Goal: Check status: Check status

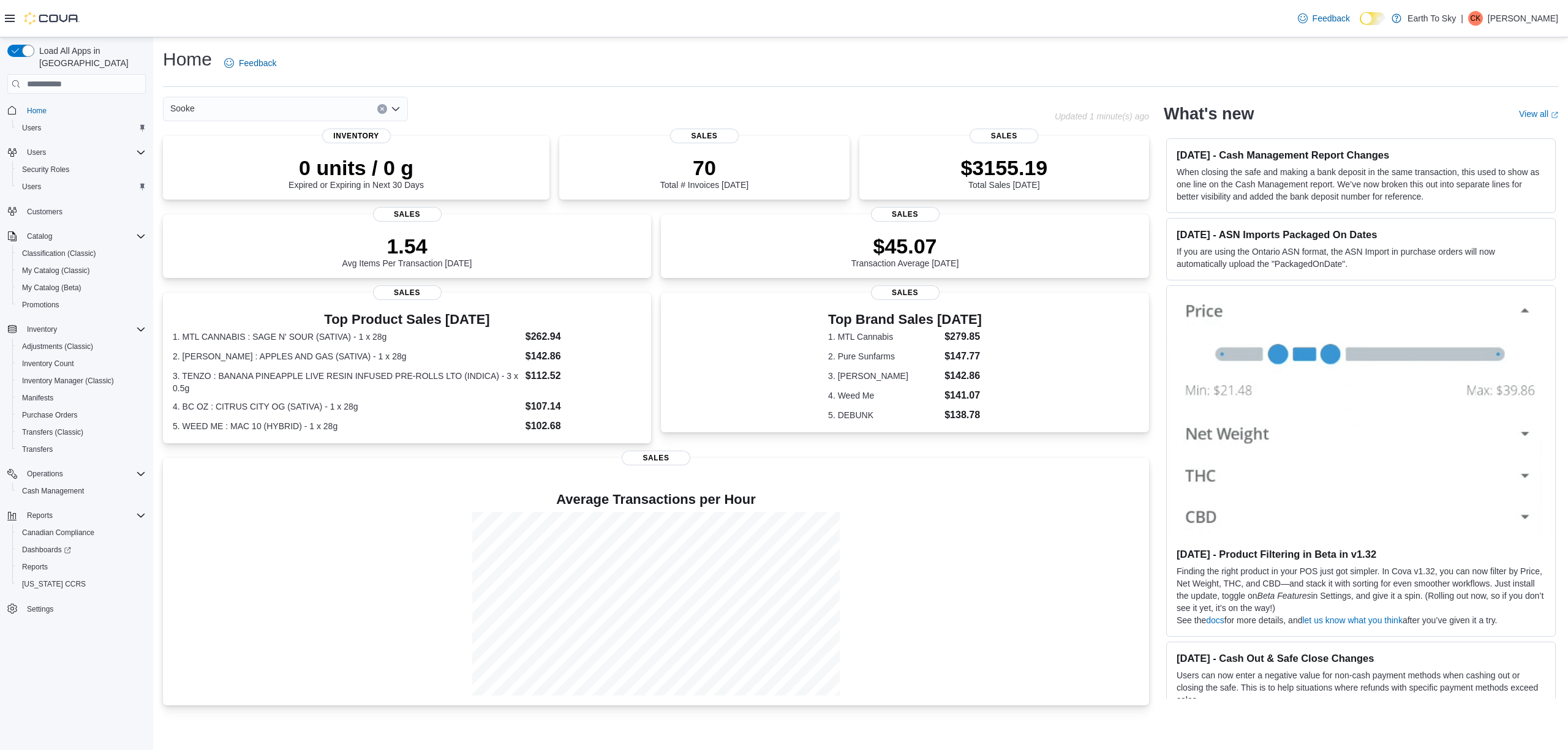
click at [204, 111] on div "Sooke" at bounding box center [284, 109] width 245 height 25
click at [215, 199] on span "Trail" at bounding box center [212, 200] width 16 height 12
